Goal: Check status

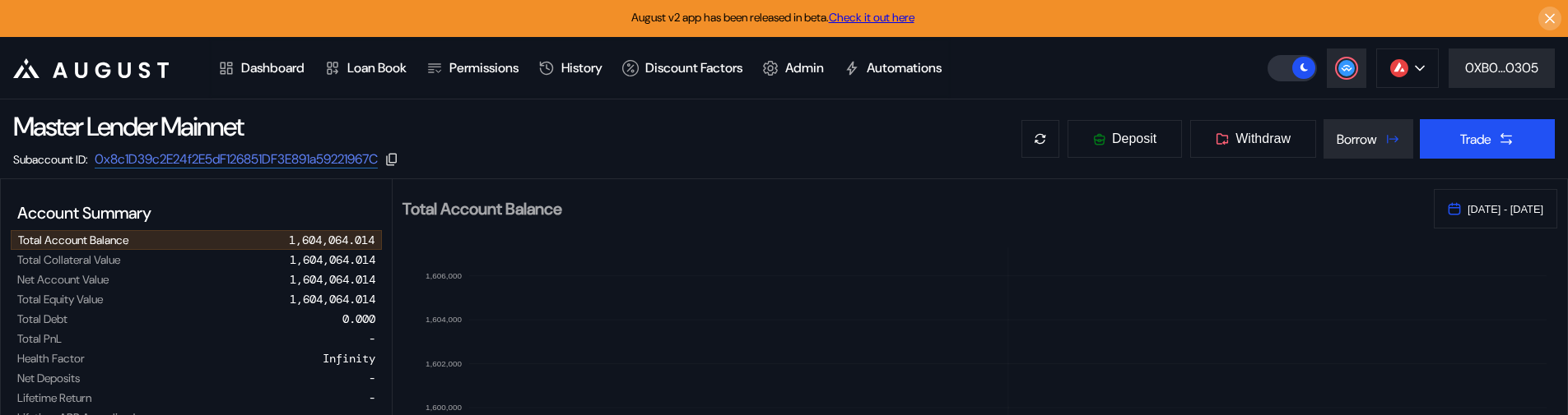
select select "*"
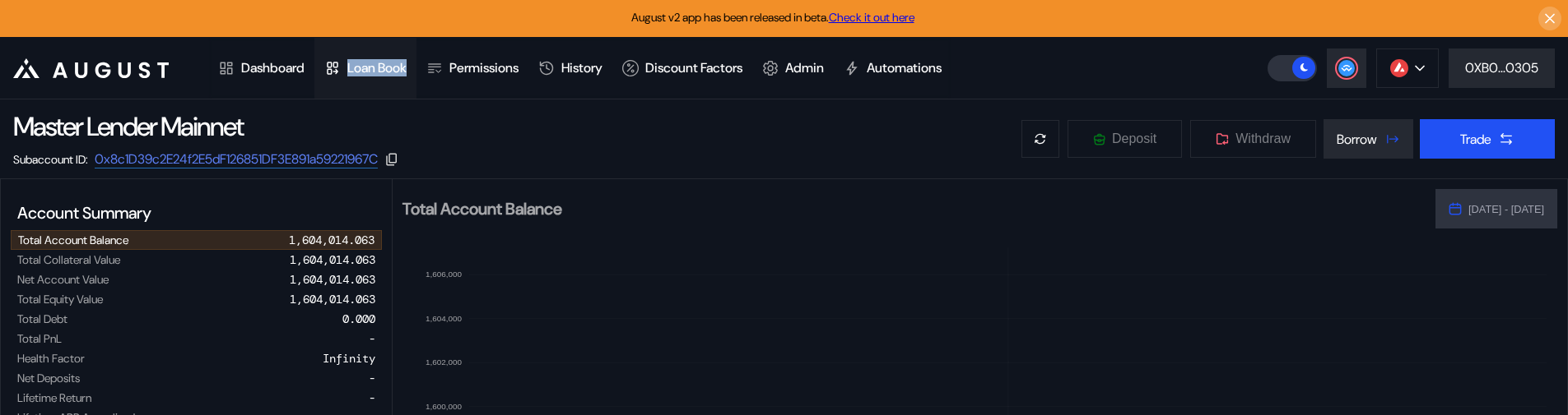
click at [378, 73] on div "Loan Book" at bounding box center [376, 68] width 60 height 18
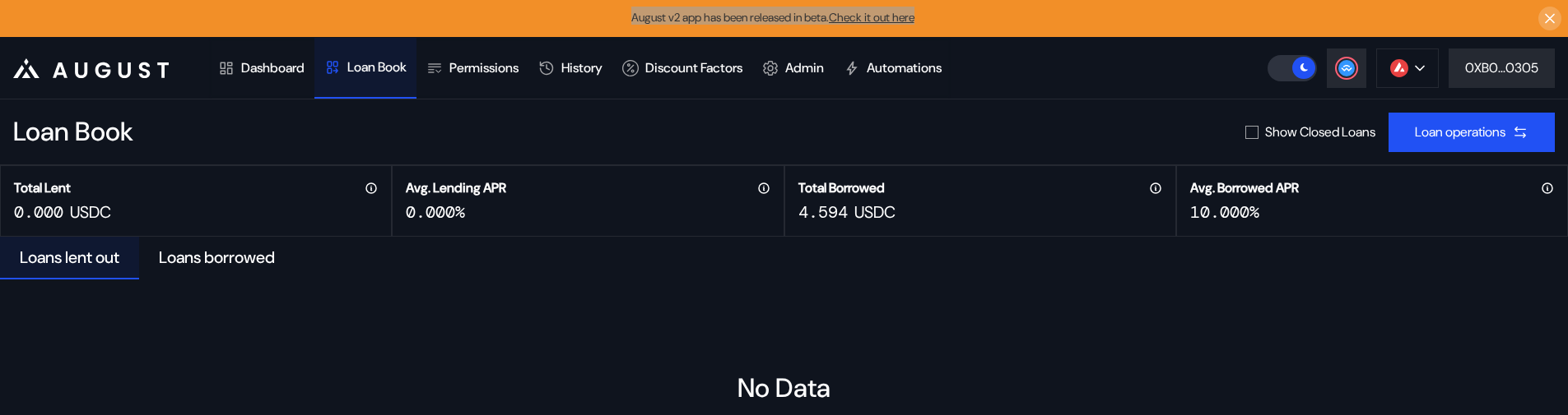
click at [828, 17] on span "August v2 app has been released in beta. Check it out here" at bounding box center [773, 17] width 283 height 15
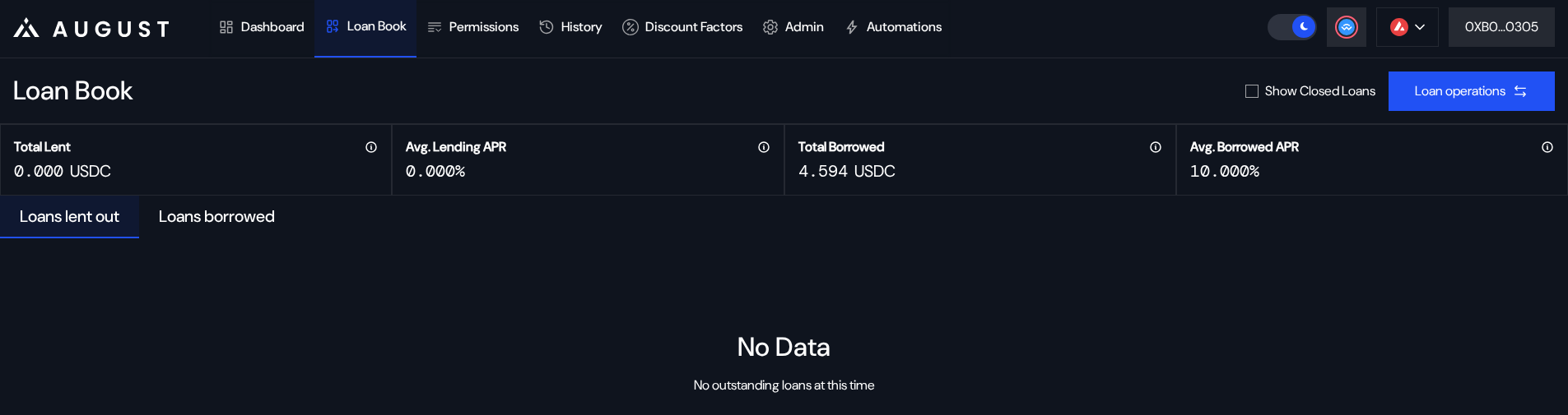
scroll to position [140, 0]
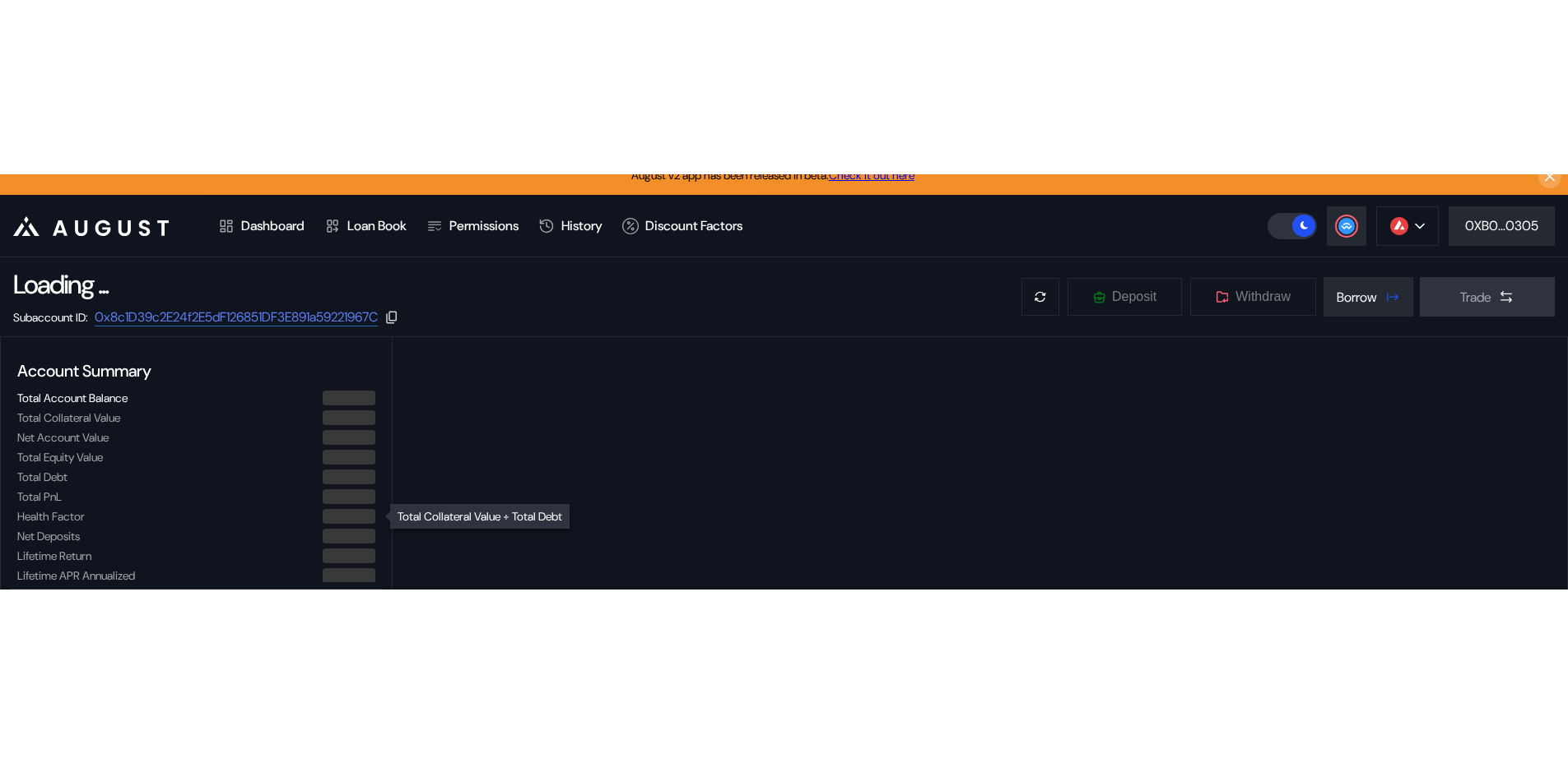
scroll to position [18, 0]
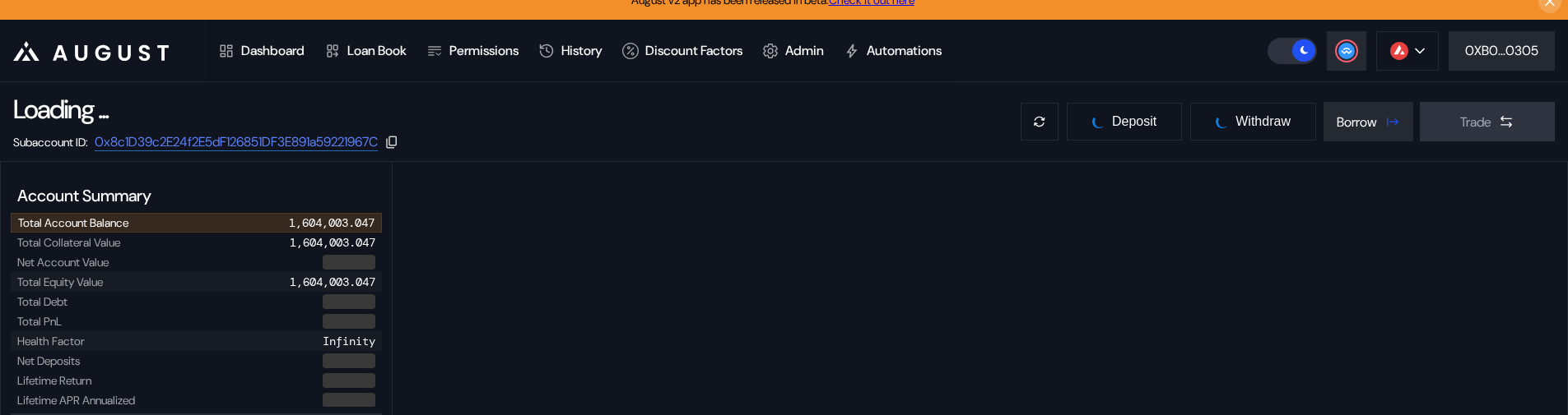
select select "*"
